Goal: Task Accomplishment & Management: Manage account settings

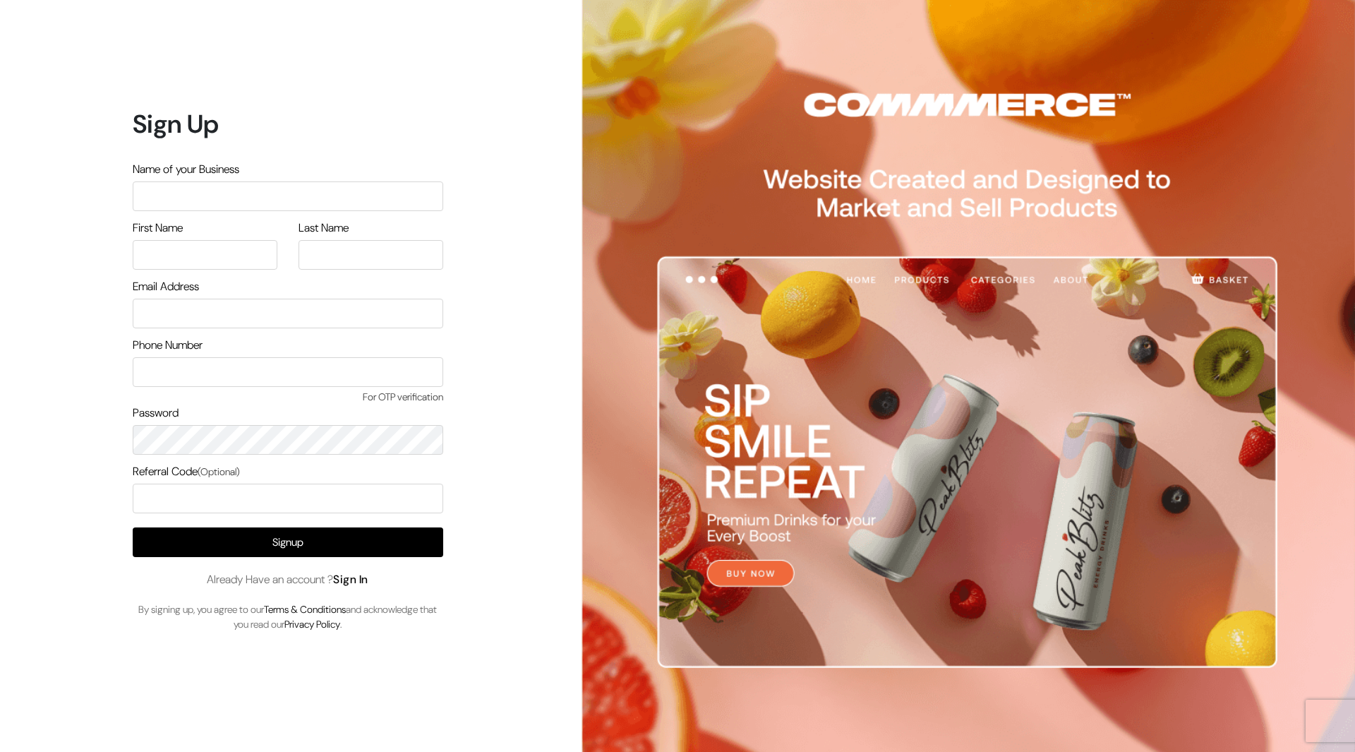
click at [353, 580] on link "Sign In" at bounding box center [350, 579] width 35 height 15
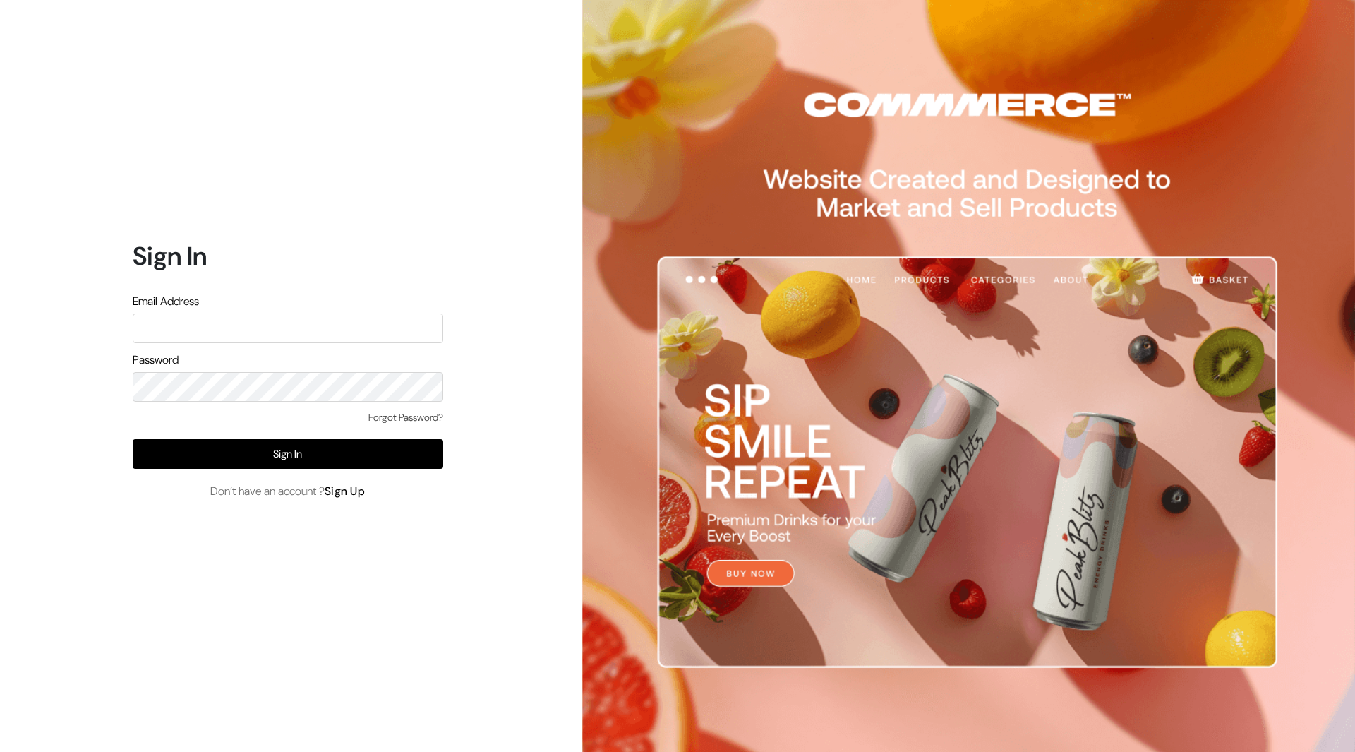
click at [307, 337] on input "text" at bounding box center [288, 328] width 310 height 30
type input "[PERSON_NAME][EMAIL_ADDRESS][DOMAIN_NAME]"
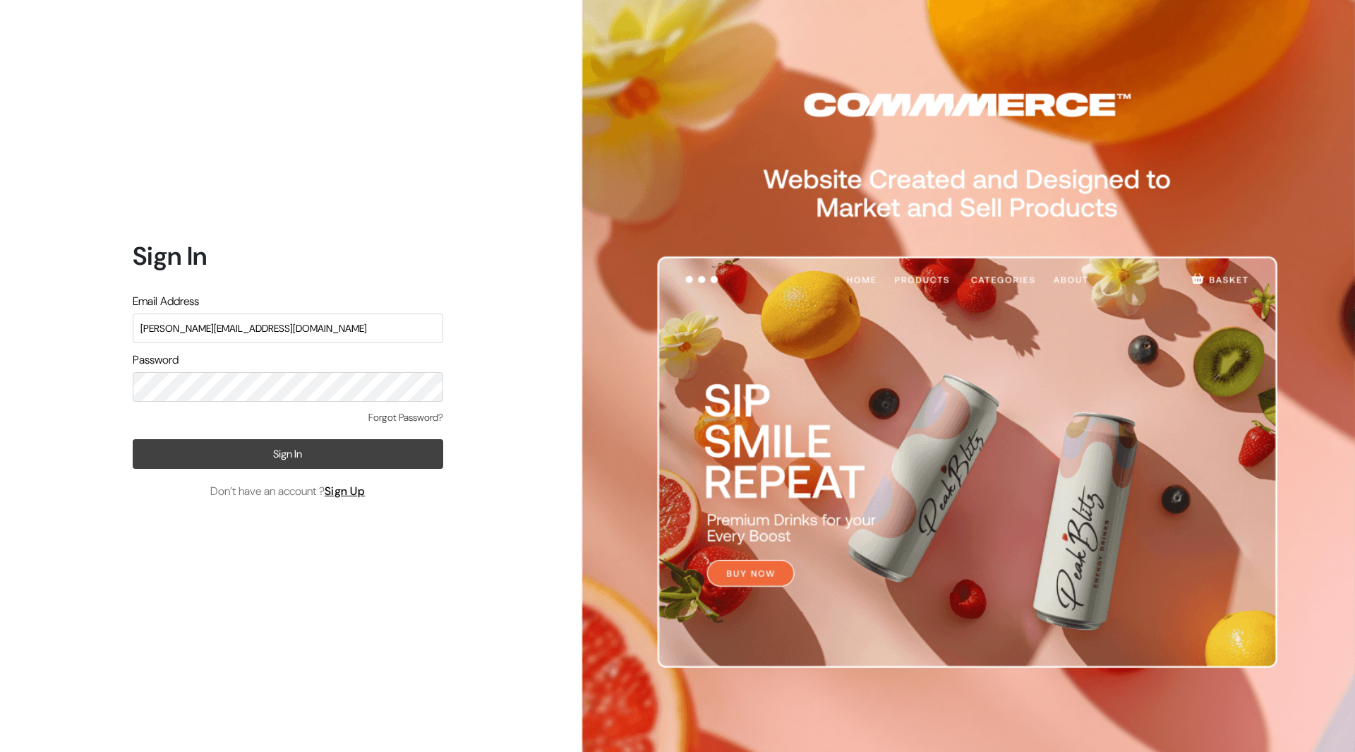
click at [259, 459] on button "Sign In" at bounding box center [288, 454] width 310 height 30
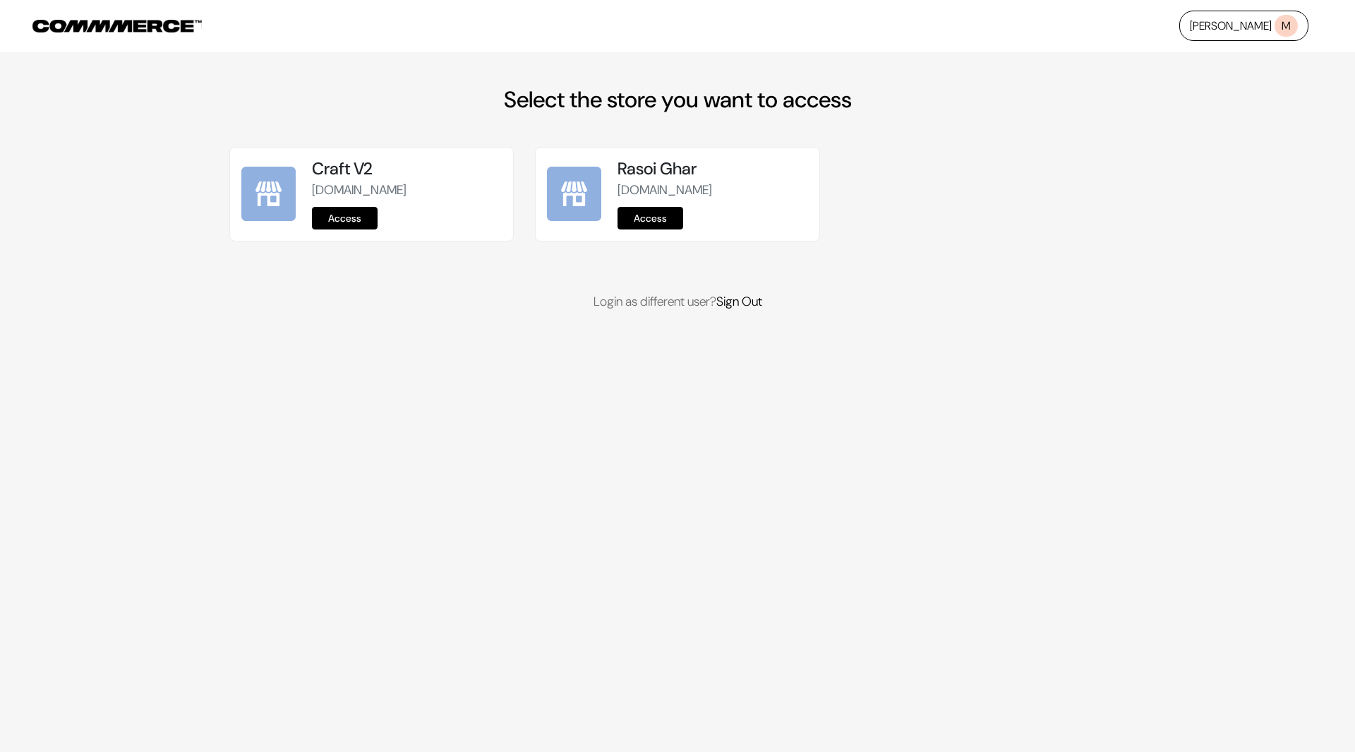
click at [334, 224] on link "Access" at bounding box center [345, 218] width 66 height 23
click at [361, 227] on link "Access" at bounding box center [345, 218] width 66 height 23
